Goal: Ask a question: Seek information or help from site administrators or community

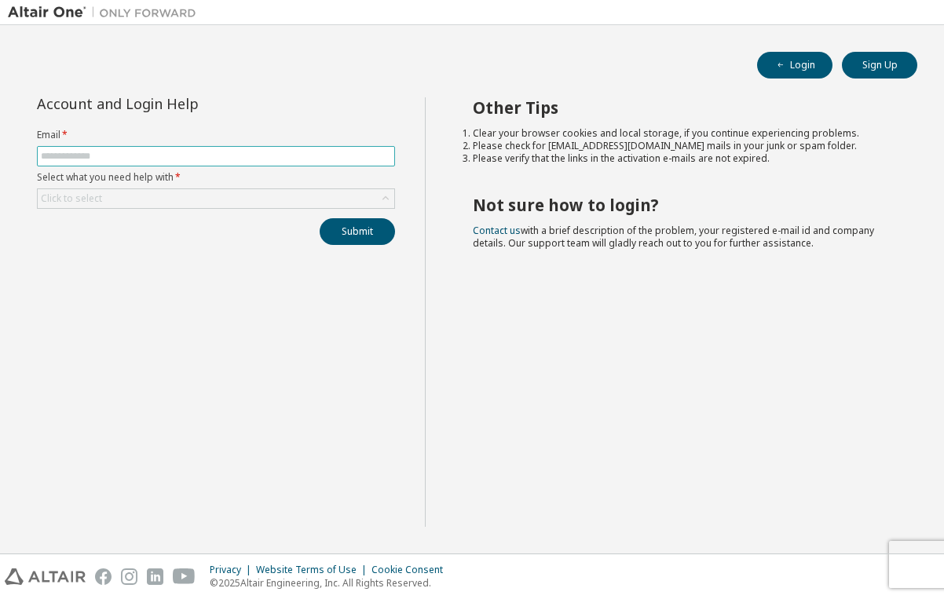
click at [51, 152] on input "text" at bounding box center [216, 156] width 350 height 13
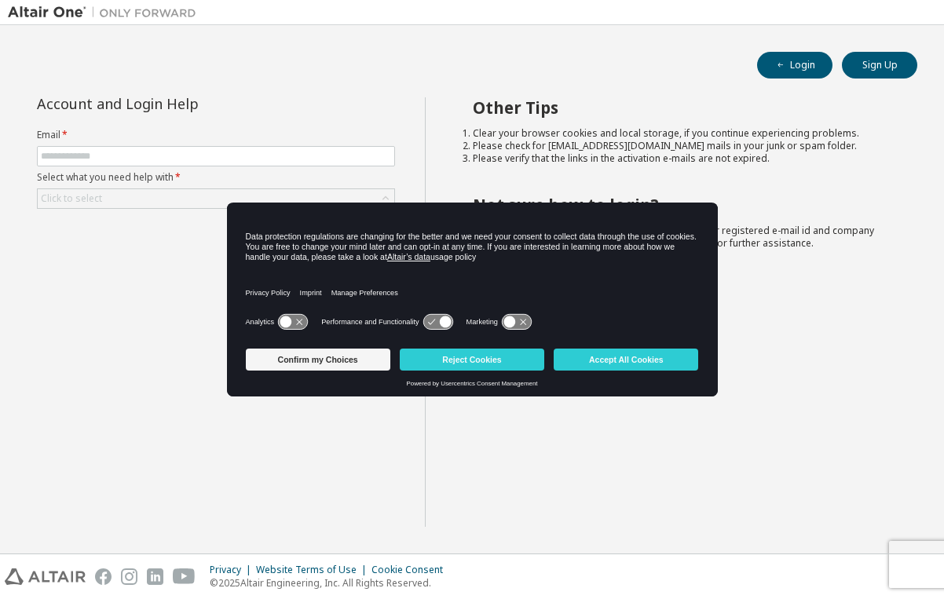
click at [280, 317] on icon at bounding box center [292, 321] width 31 height 16
click at [284, 321] on icon at bounding box center [292, 322] width 29 height 15
click at [593, 361] on button "Accept All Cookies" at bounding box center [626, 360] width 145 height 22
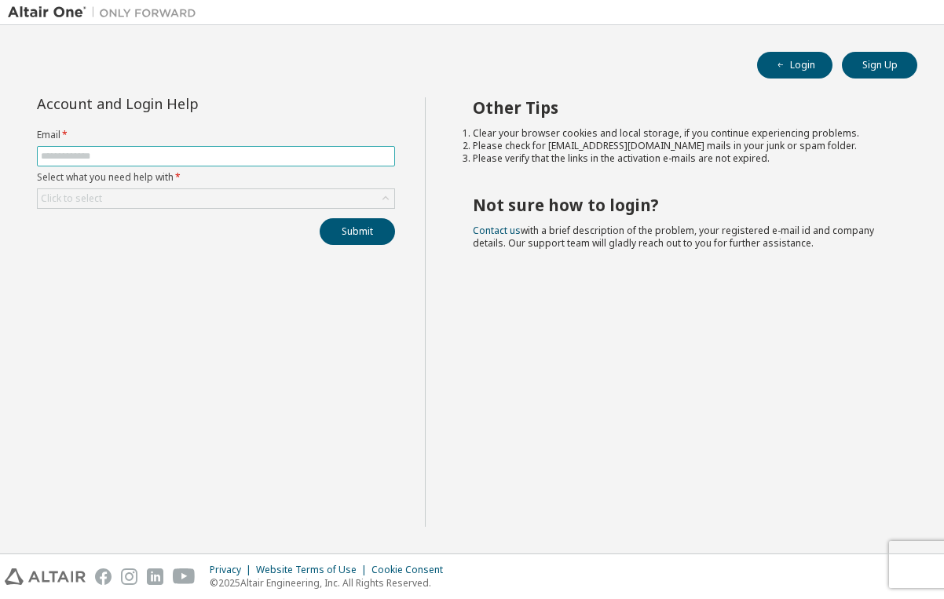
click at [49, 156] on input "text" at bounding box center [216, 156] width 350 height 13
type input "**********"
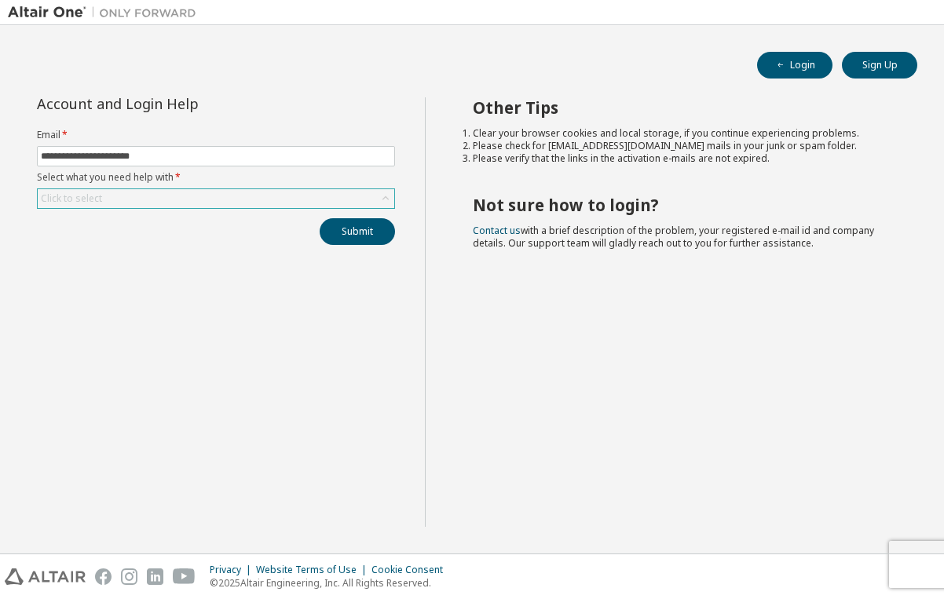
click at [179, 200] on div "Click to select" at bounding box center [216, 198] width 357 height 19
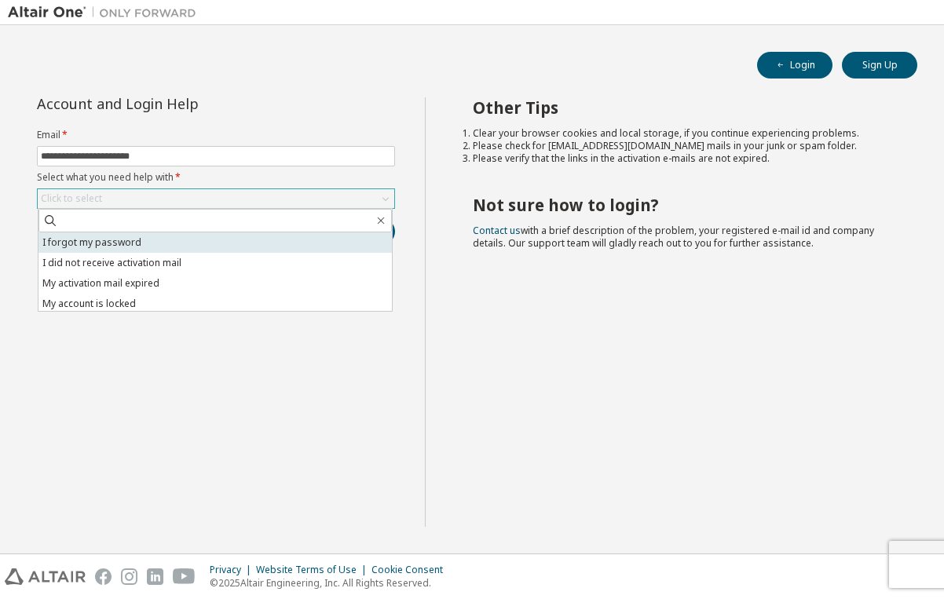
click at [191, 243] on li "I forgot my password" at bounding box center [214, 242] width 353 height 20
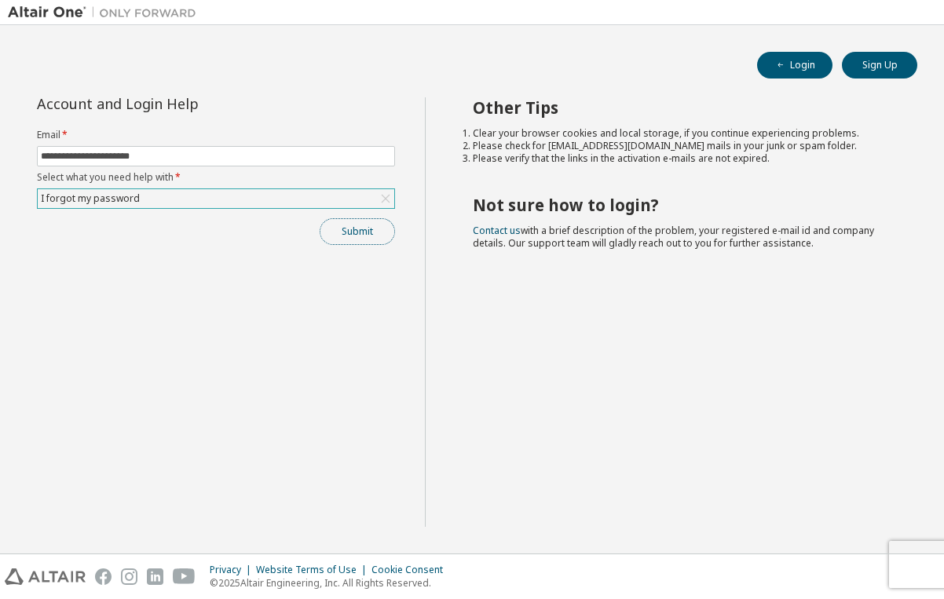
click at [340, 225] on button "Submit" at bounding box center [357, 231] width 75 height 27
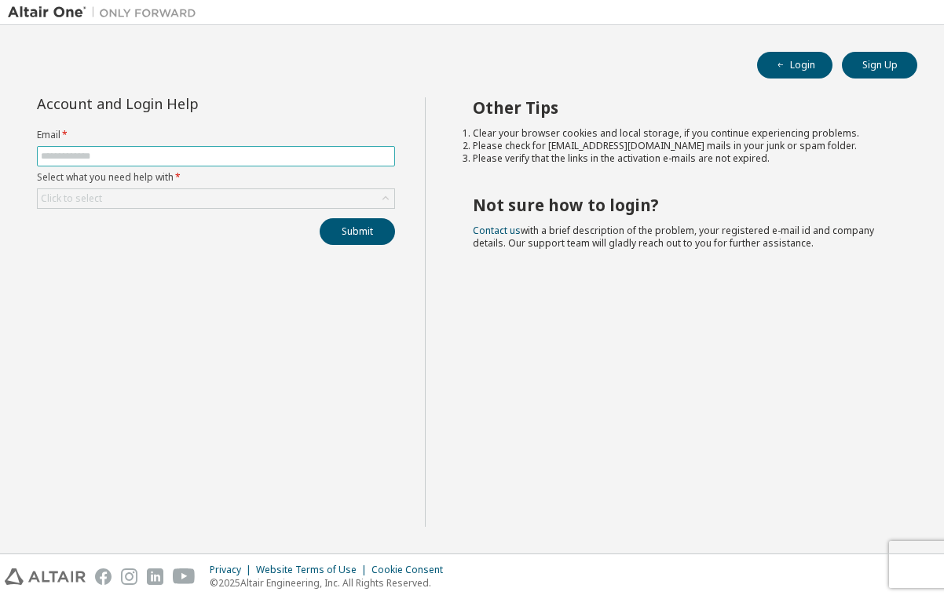
click at [57, 160] on input "text" at bounding box center [216, 156] width 350 height 13
type input "**********"
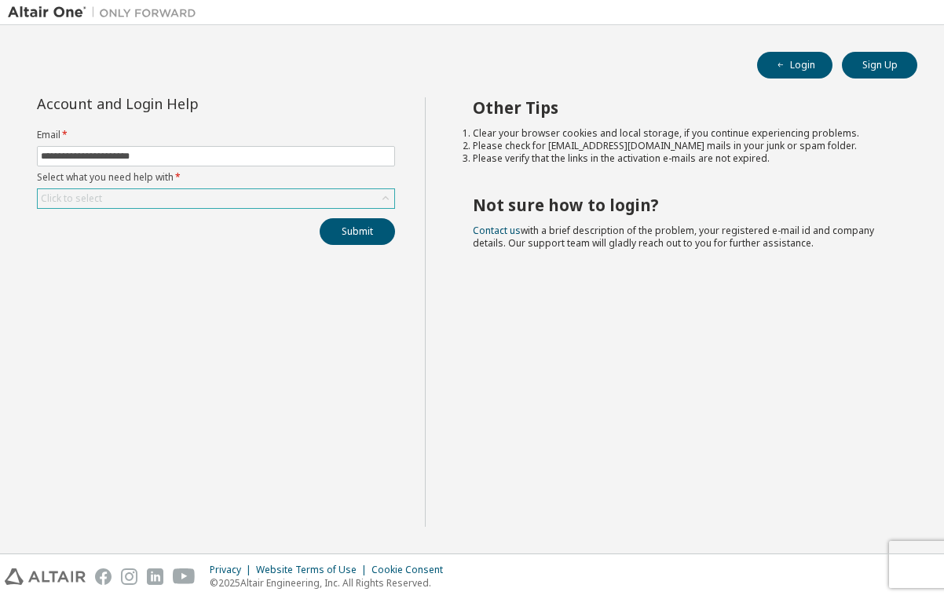
click at [75, 199] on div "Click to select" at bounding box center [71, 198] width 61 height 13
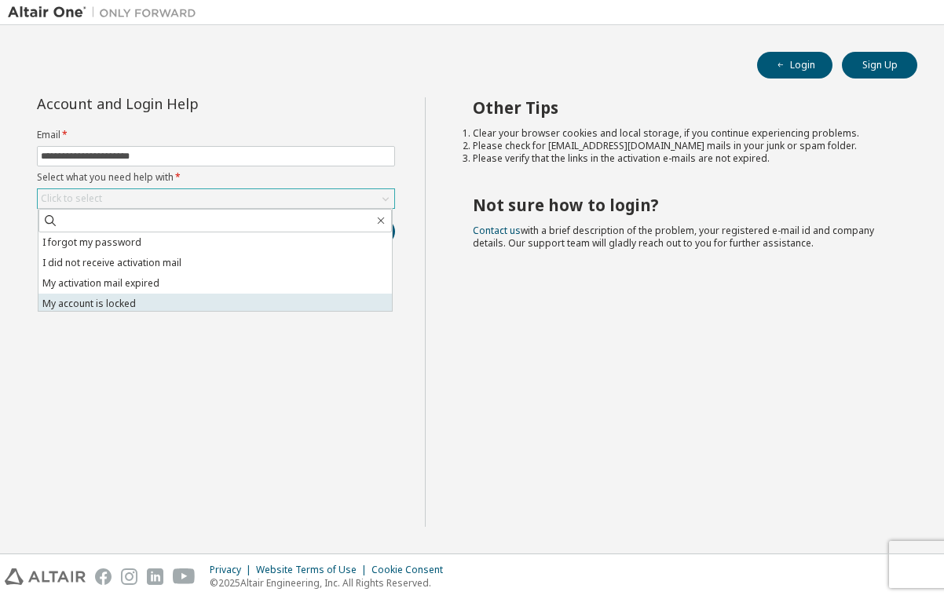
click at [185, 301] on li "My account is locked" at bounding box center [214, 304] width 353 height 20
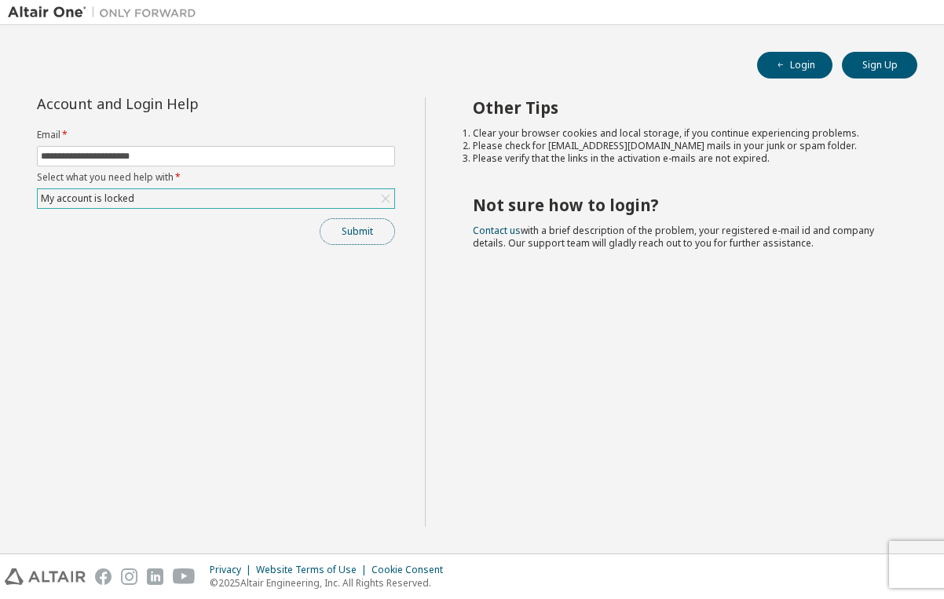
click at [360, 231] on button "Submit" at bounding box center [357, 231] width 75 height 27
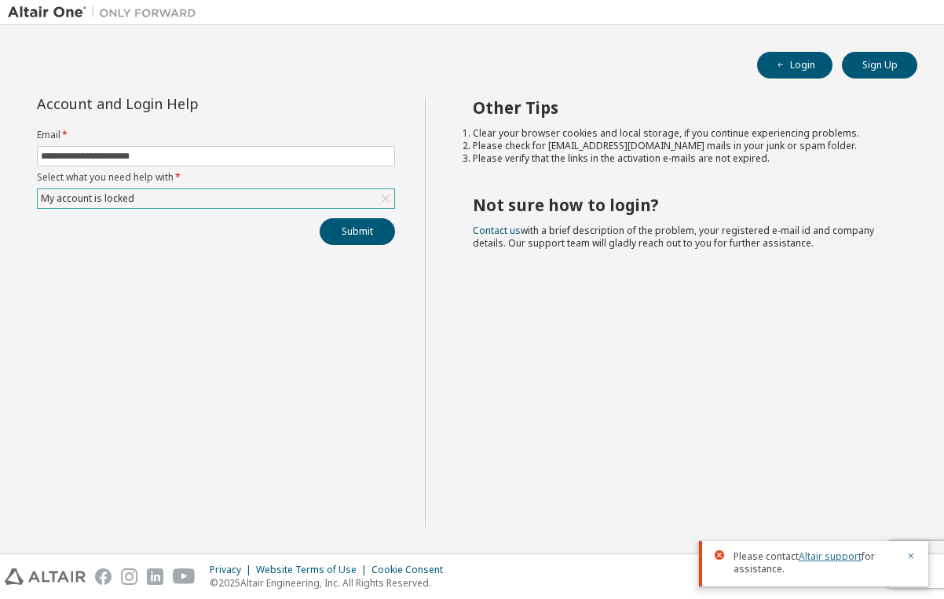
click at [823, 557] on link "Altair support" at bounding box center [830, 556] width 63 height 13
